Goal: Task Accomplishment & Management: Manage account settings

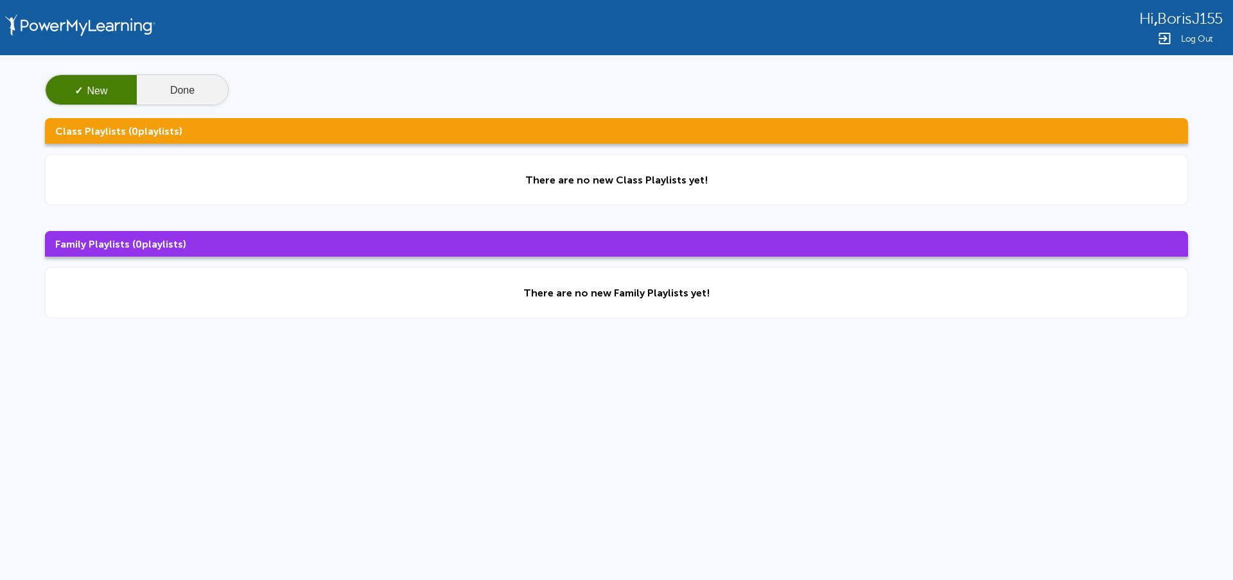
click at [189, 98] on button "Done" at bounding box center [182, 90] width 91 height 31
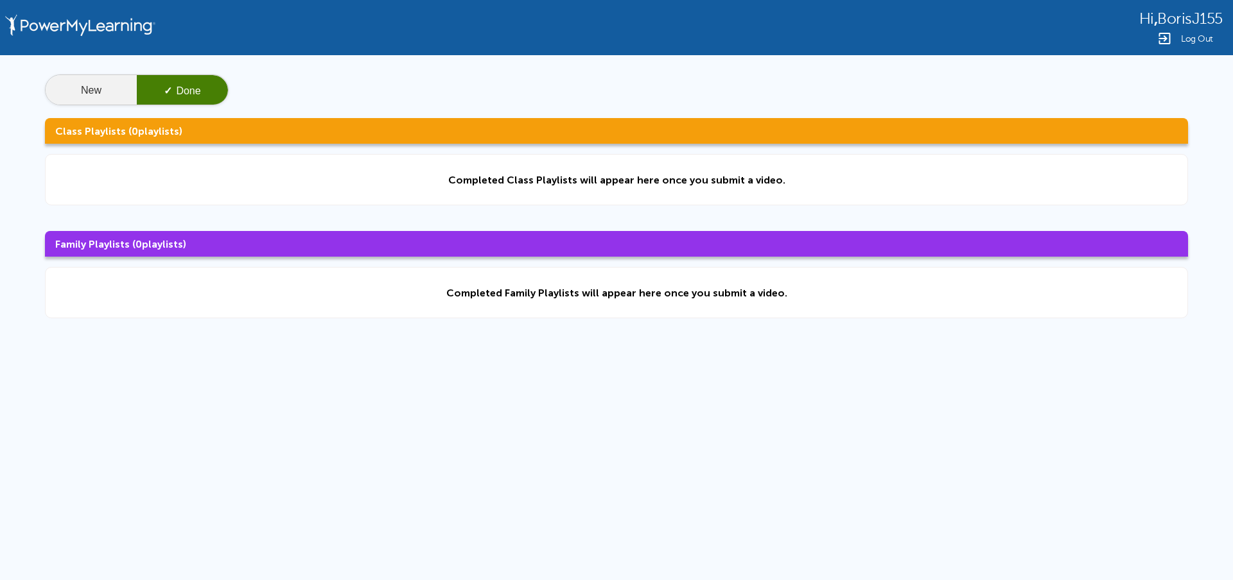
click at [120, 83] on button "New" at bounding box center [91, 90] width 91 height 31
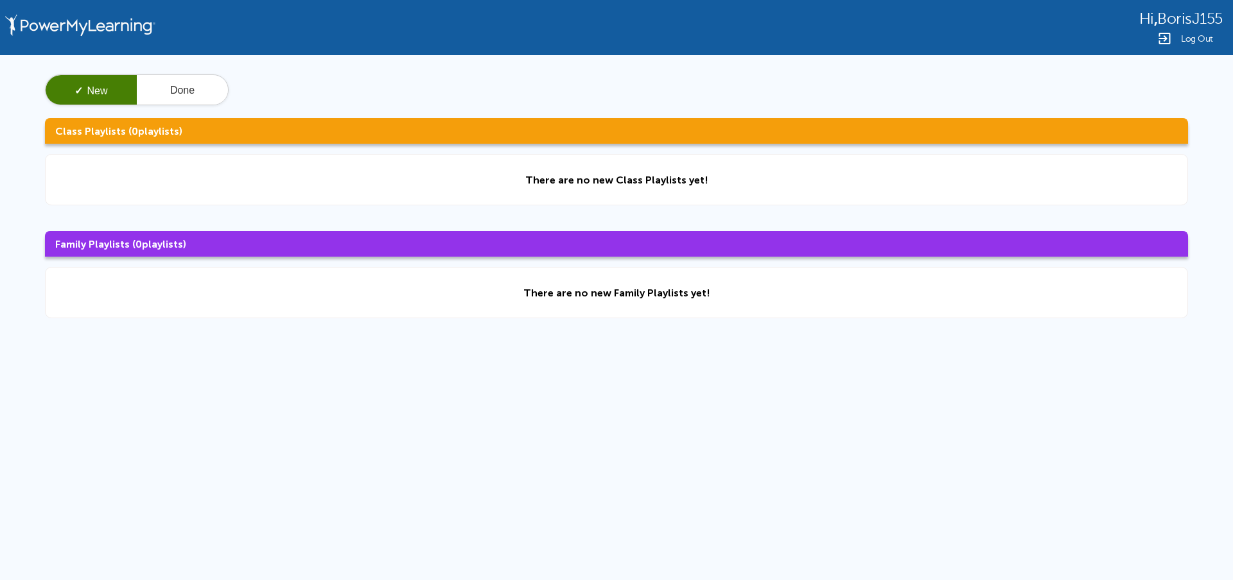
click at [1191, 32] on div "Log Out" at bounding box center [1180, 38] width 83 height 15
click at [164, 98] on button "Done" at bounding box center [182, 90] width 91 height 31
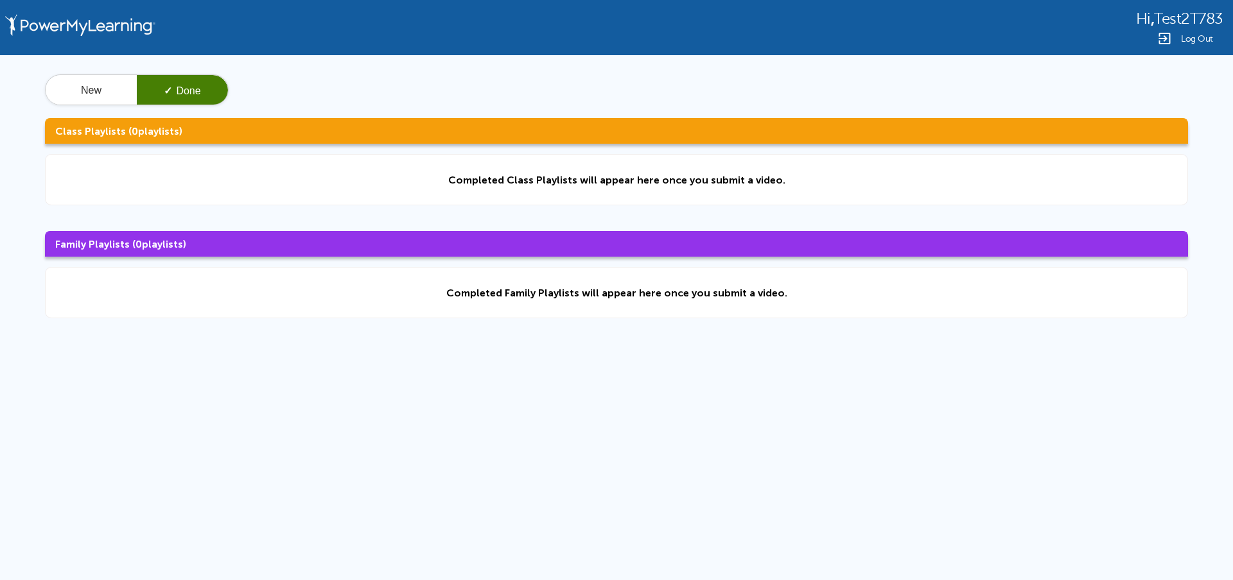
click at [1203, 45] on div "Log Out" at bounding box center [1179, 38] width 87 height 15
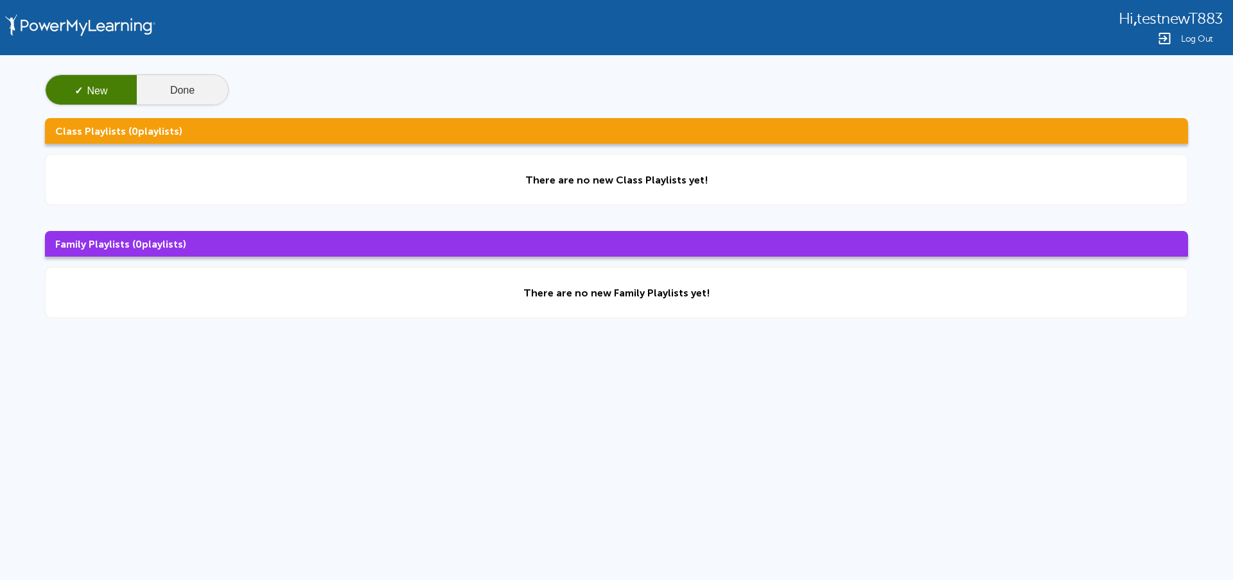
click at [191, 87] on button "Done" at bounding box center [182, 90] width 91 height 31
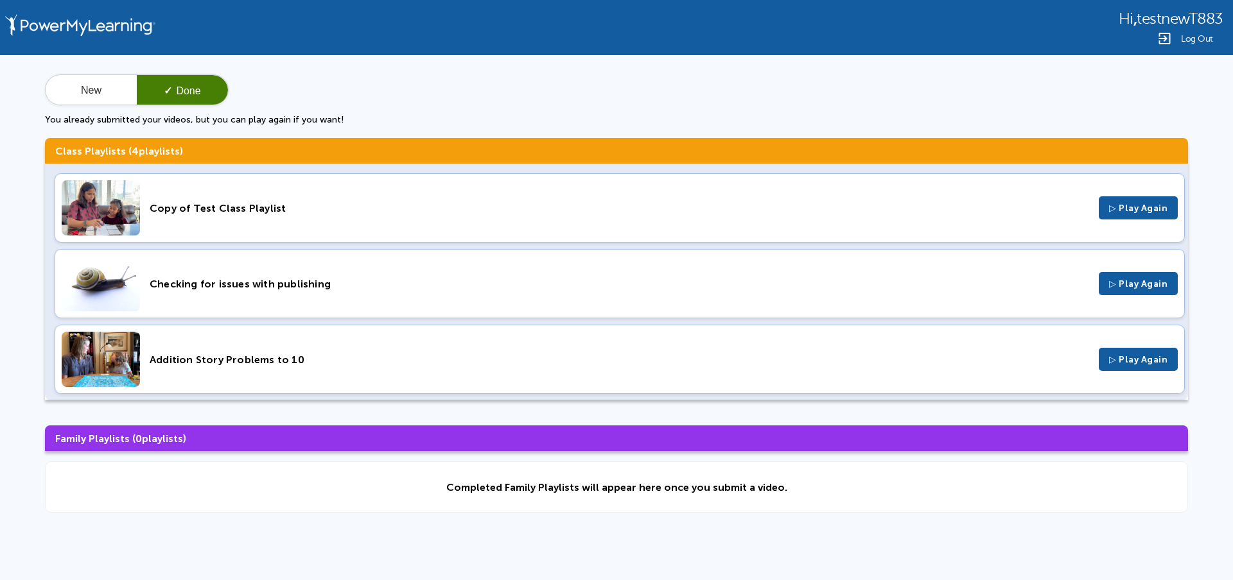
click at [214, 282] on div "Checking for issues with publishing" at bounding box center [619, 284] width 939 height 12
